Goal: Task Accomplishment & Management: Manage account settings

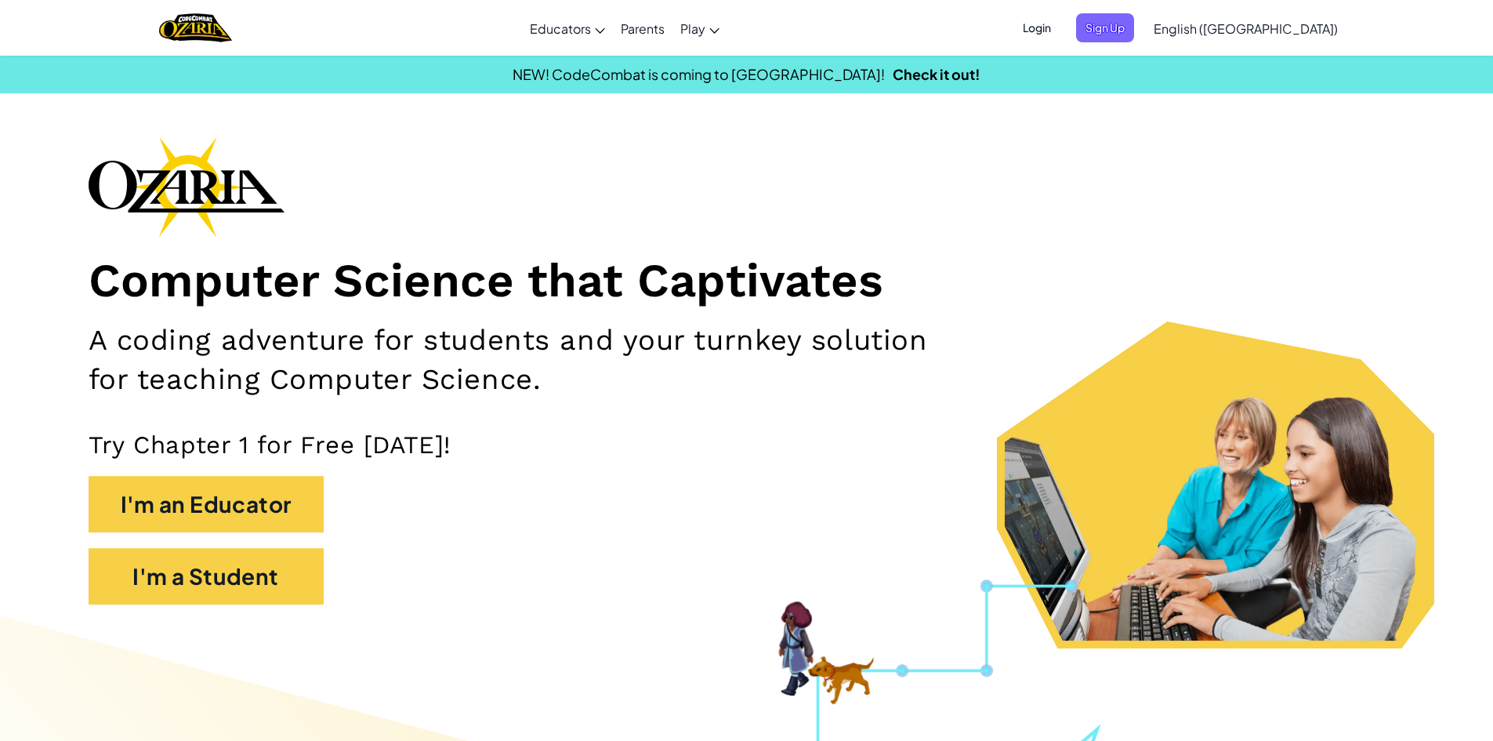
click at [1061, 23] on span "Login" at bounding box center [1036, 27] width 47 height 29
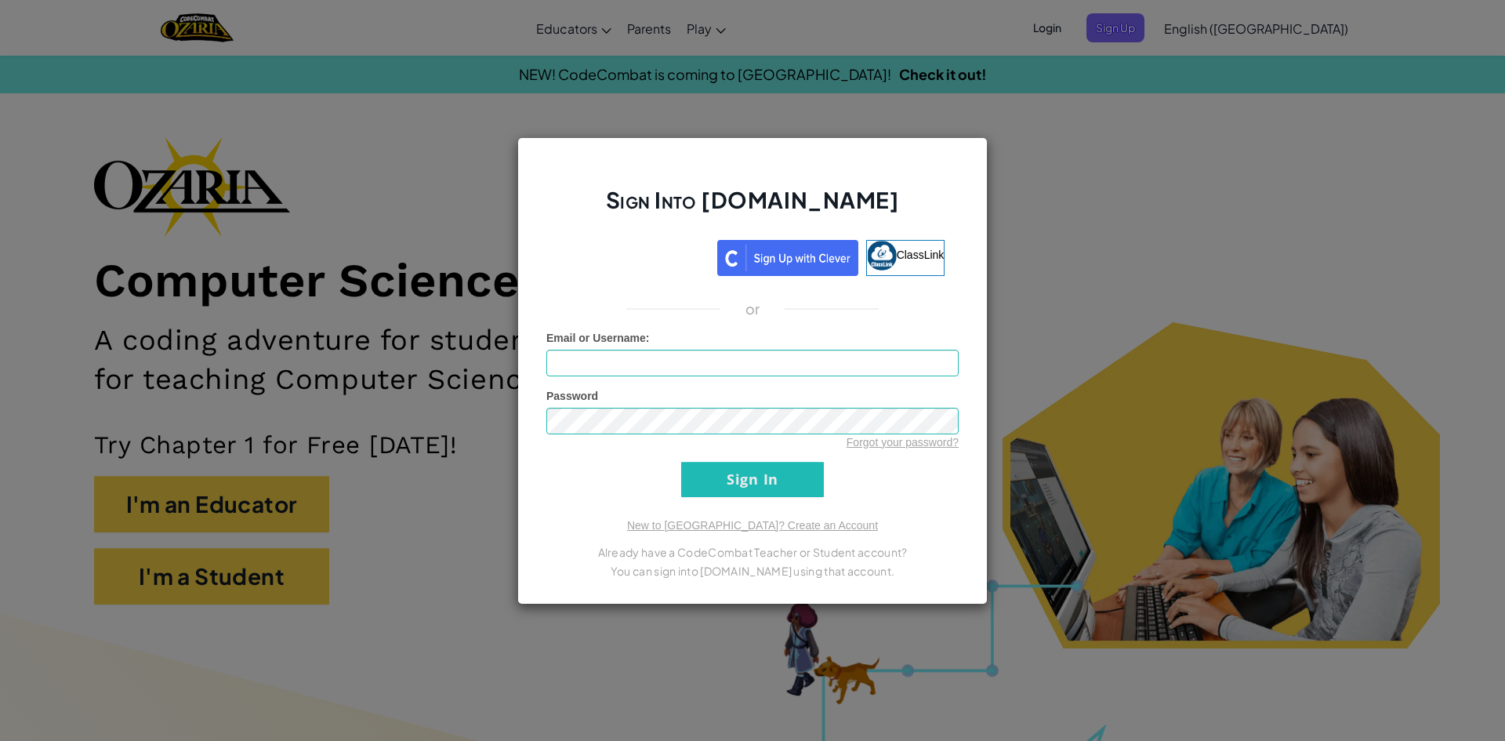
click at [1183, 450] on div "Sign Into [DOMAIN_NAME] ClassLink or Unknown Error Email or Username : Password…" at bounding box center [752, 370] width 1505 height 741
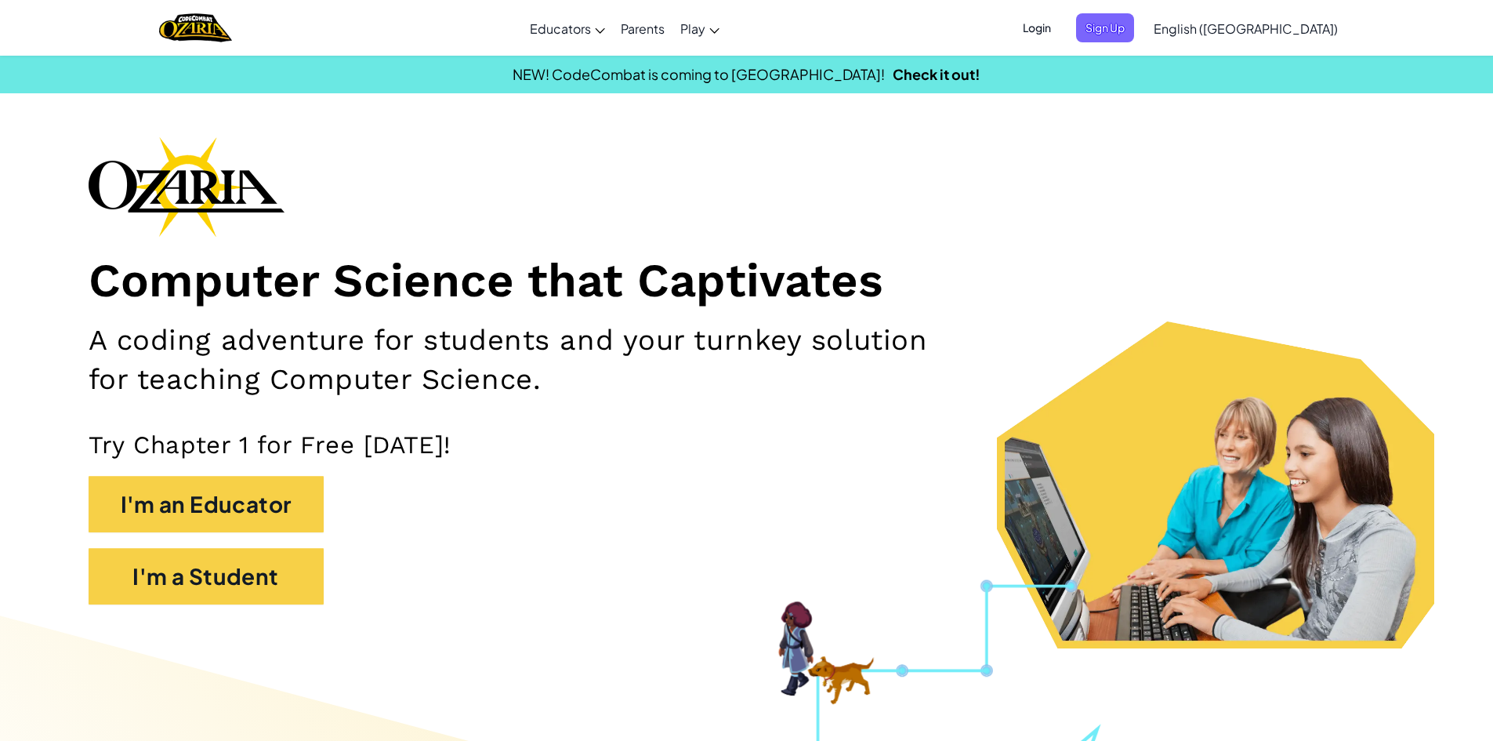
click at [1061, 23] on span "Login" at bounding box center [1036, 27] width 47 height 29
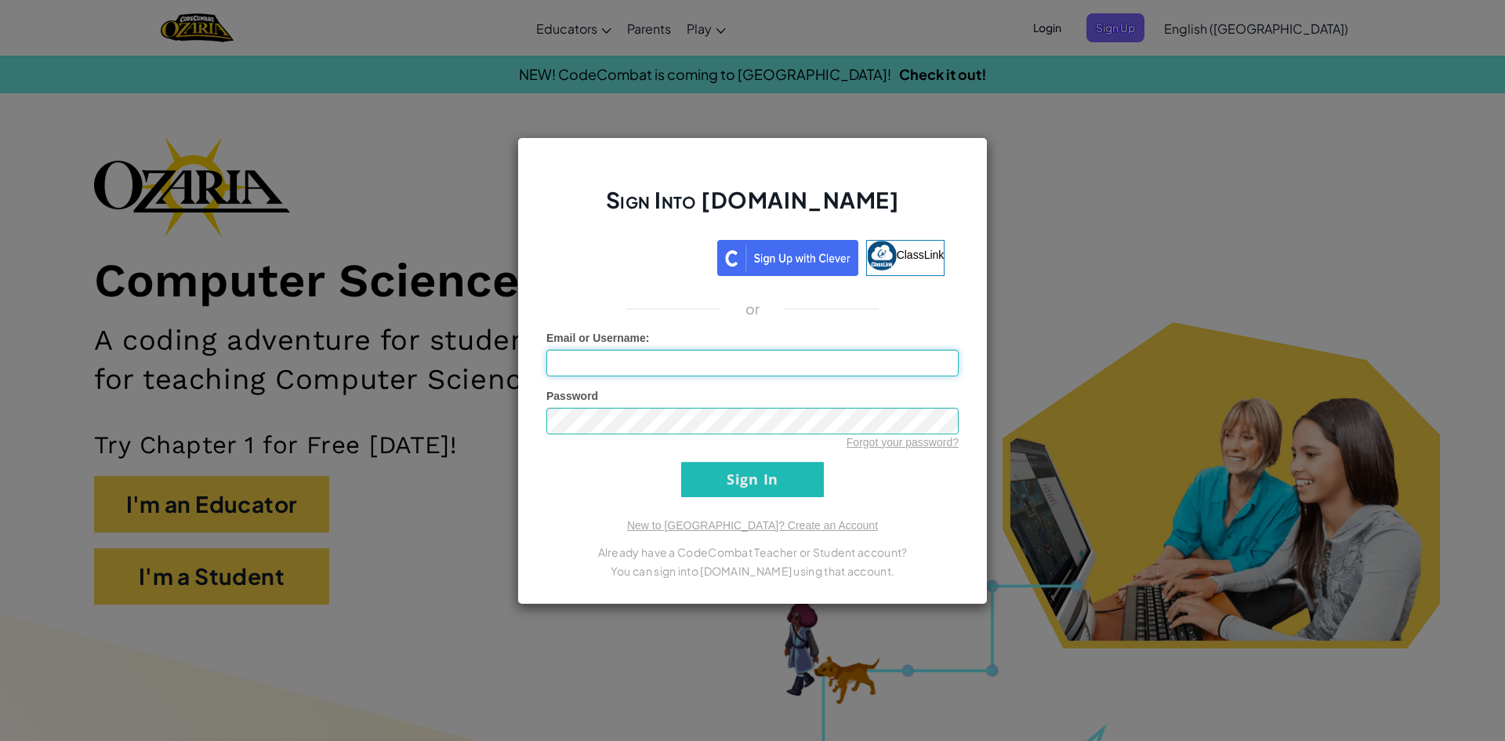
click at [854, 363] on input "Email or Username :" at bounding box center [752, 363] width 412 height 27
type input "aribud12"
click at [681, 462] on input "Sign In" at bounding box center [752, 479] width 143 height 35
